Goal: Transaction & Acquisition: Obtain resource

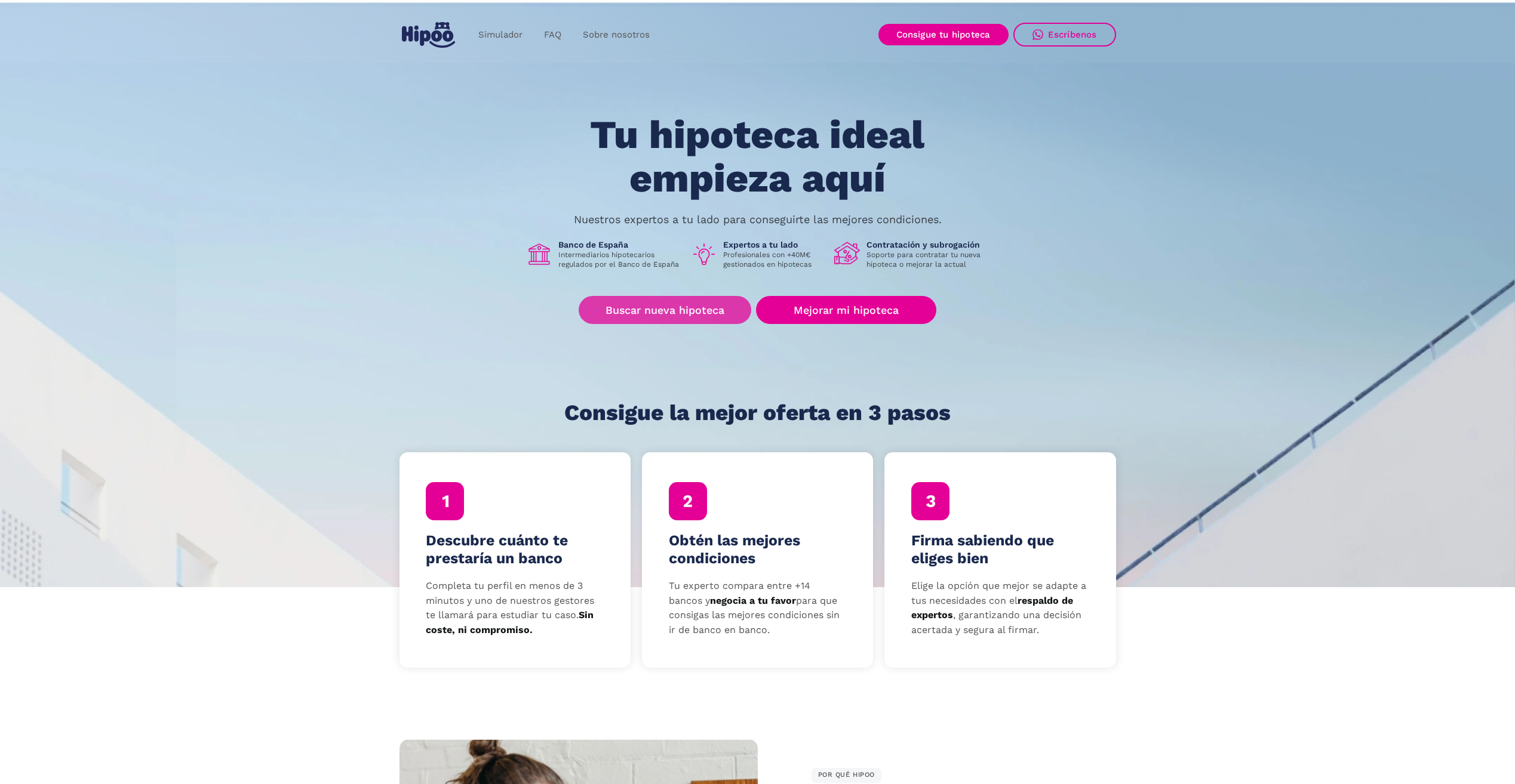
click at [660, 308] on link "Buscar nueva hipoteca" at bounding box center [664, 309] width 173 height 28
click at [670, 308] on link "Buscar nueva hipoteca" at bounding box center [664, 309] width 173 height 28
